Goal: Find specific page/section: Find specific page/section

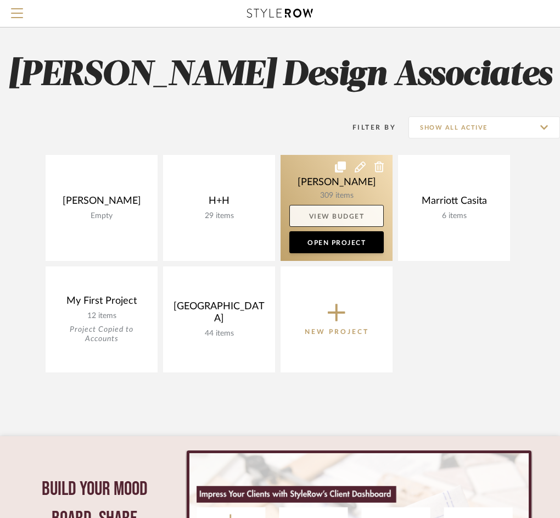
click at [359, 224] on link "View Budget" at bounding box center [336, 216] width 94 height 22
click at [355, 185] on link at bounding box center [337, 208] width 112 height 106
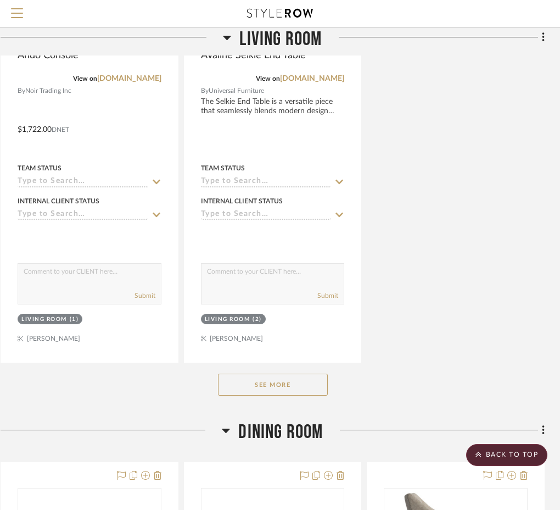
scroll to position [1603, 231]
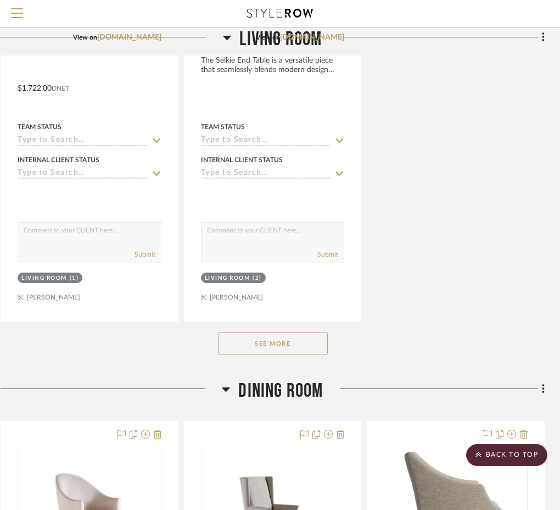
click at [287, 343] on button "See More" at bounding box center [273, 343] width 110 height 22
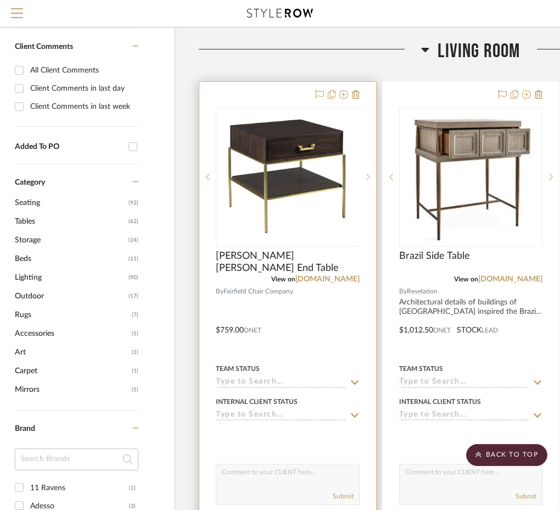
scroll to position [0, 32]
